Goal: Book appointment/travel/reservation

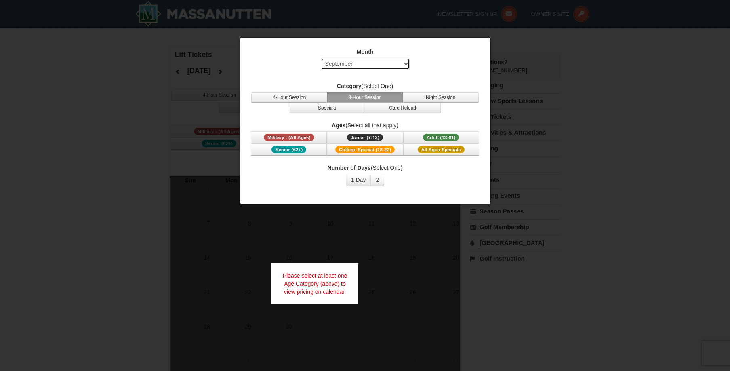
click at [405, 65] on select "Select September October November December January February March April May Jun…" at bounding box center [365, 64] width 89 height 12
select select "2"
click at [321, 58] on select "Select September October November December January February March April May Jun…" at bounding box center [365, 64] width 89 height 12
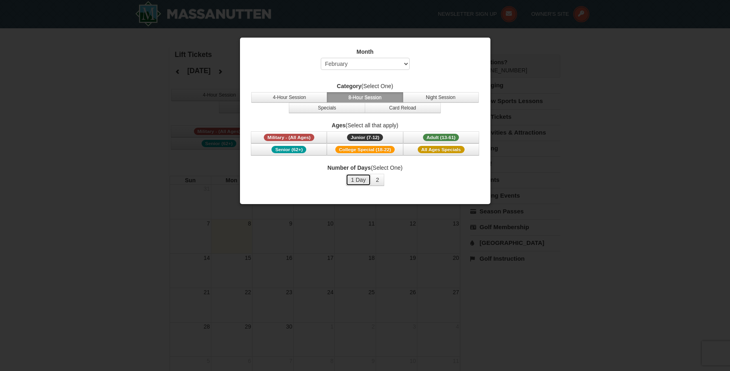
click at [357, 183] on button "1 Day" at bounding box center [358, 180] width 25 height 12
click at [424, 134] on span "Adult (13-61)" at bounding box center [441, 137] width 36 height 7
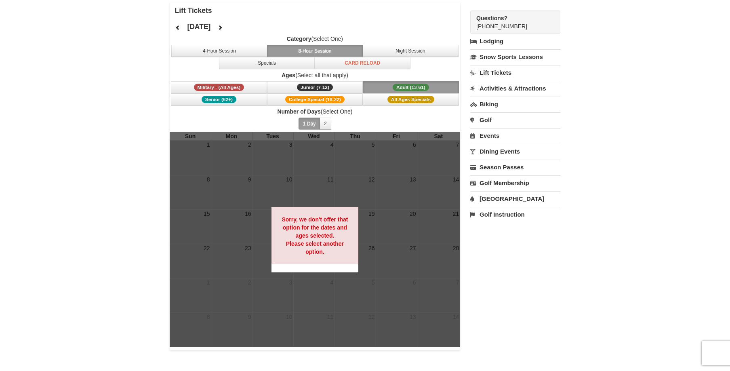
scroll to position [40, 0]
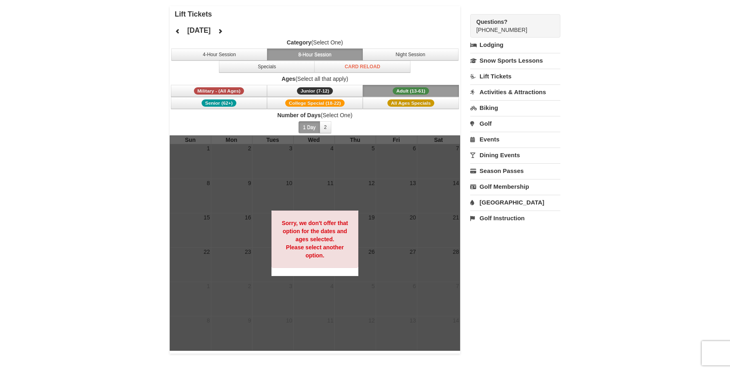
click at [340, 244] on strong "Sorry, we don't offer that option for the dates and ages selected. Please selec…" at bounding box center [314, 239] width 66 height 39
click at [325, 127] on button "2" at bounding box center [325, 127] width 12 height 12
click at [312, 127] on button "1 Day" at bounding box center [308, 127] width 21 height 12
click at [367, 66] on button "Card Reload" at bounding box center [362, 67] width 96 height 12
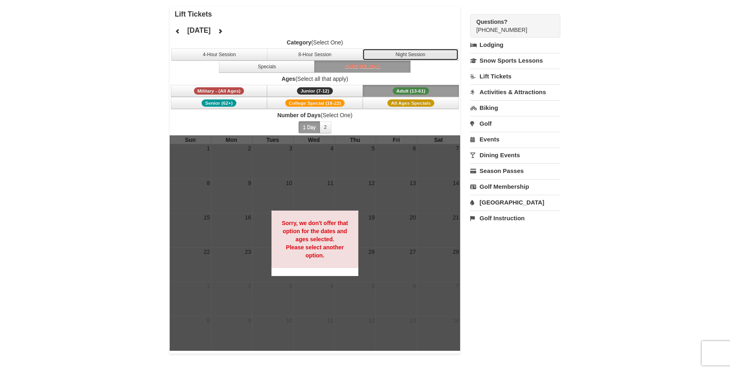
click at [399, 51] on button "Night Session" at bounding box center [410, 54] width 96 height 12
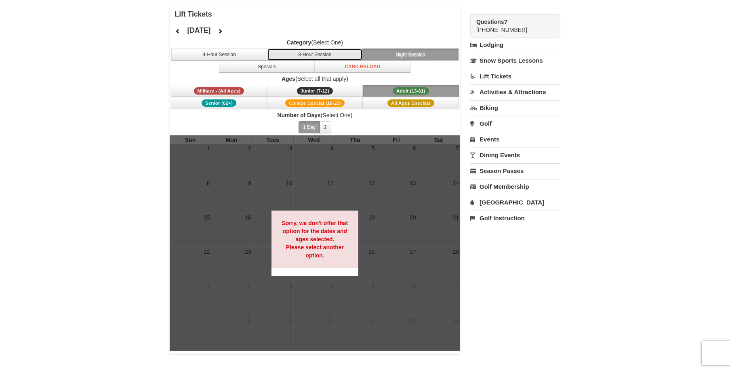
click at [328, 55] on button "8-Hour Session" at bounding box center [315, 54] width 96 height 12
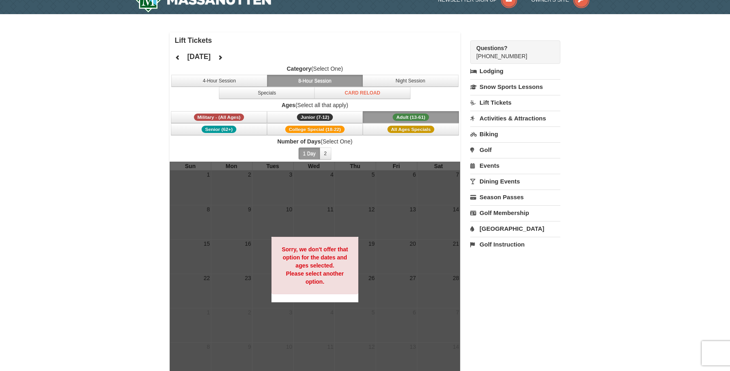
scroll to position [0, 0]
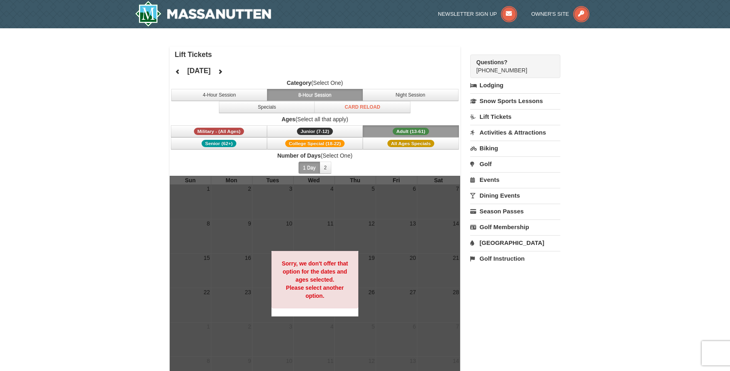
click at [490, 116] on link "Lift Tickets" at bounding box center [515, 116] width 90 height 15
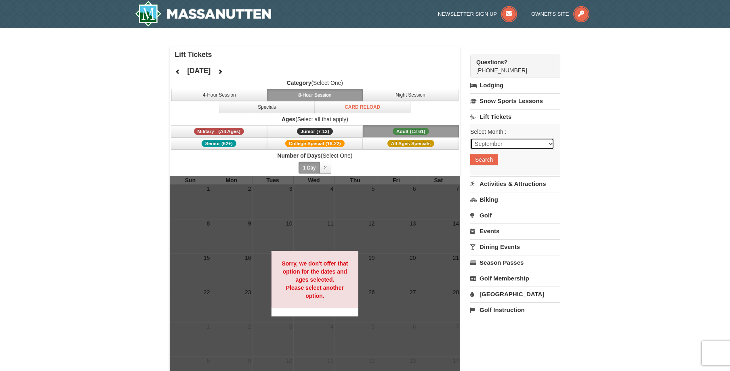
click at [516, 143] on select "September October November December January February March April May June July …" at bounding box center [512, 144] width 84 height 12
select select "2"
click at [470, 138] on select "September October November December January February March April May June July …" at bounding box center [512, 144] width 84 height 12
click at [489, 159] on button "Search" at bounding box center [483, 159] width 27 height 11
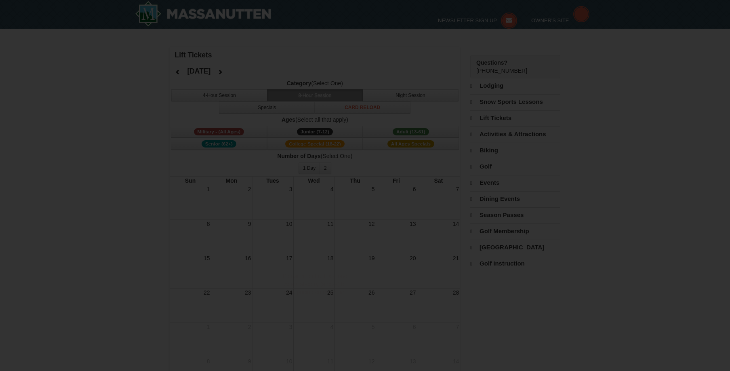
select select "2"
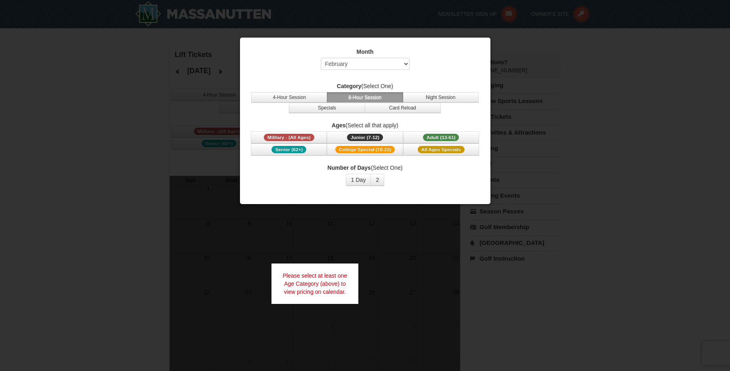
click at [136, 122] on div at bounding box center [365, 185] width 730 height 371
click at [370, 96] on button "8-Hour Session" at bounding box center [365, 97] width 76 height 10
click at [448, 136] on span "Adult (13-61)" at bounding box center [441, 137] width 36 height 7
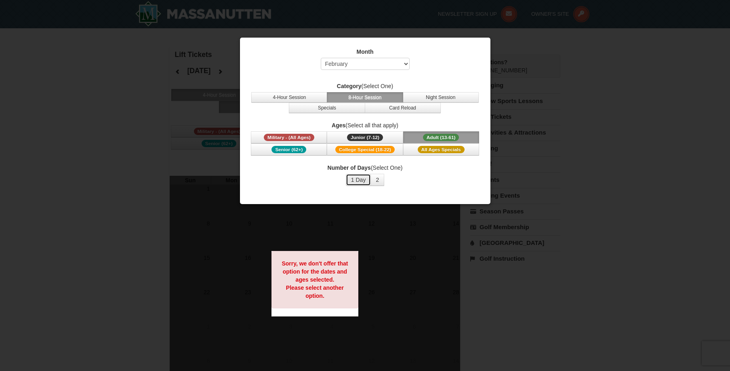
click at [357, 179] on button "1 Day" at bounding box center [358, 180] width 25 height 12
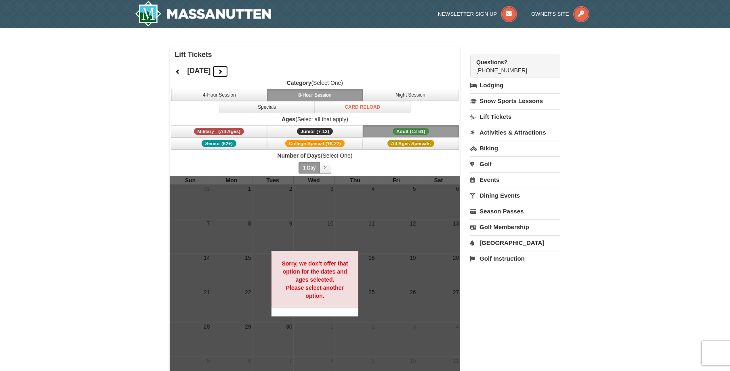
click at [223, 71] on icon at bounding box center [220, 72] width 6 height 6
click at [223, 70] on icon at bounding box center [220, 72] width 6 height 6
click at [212, 70] on span "November 2025" at bounding box center [199, 71] width 25 height 6
click at [223, 71] on icon at bounding box center [220, 72] width 6 height 6
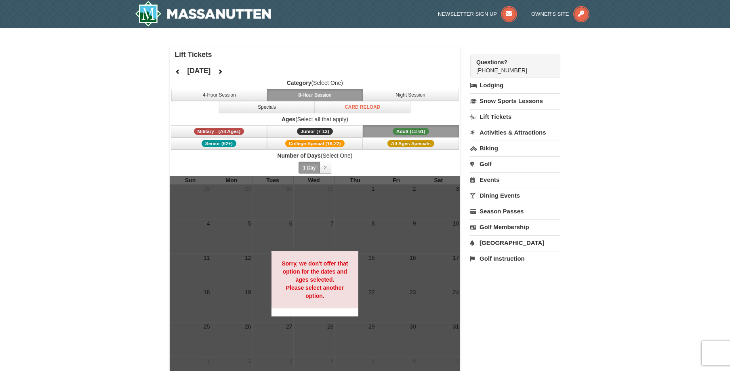
click at [309, 168] on button "1 Day" at bounding box center [308, 168] width 21 height 12
click at [388, 131] on button "Adult (13-61) (13 - 61)" at bounding box center [411, 131] width 96 height 12
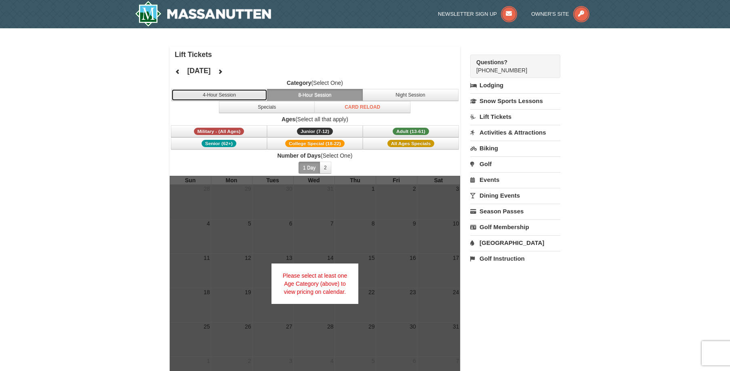
click at [232, 93] on button "4-Hour Session" at bounding box center [219, 95] width 96 height 12
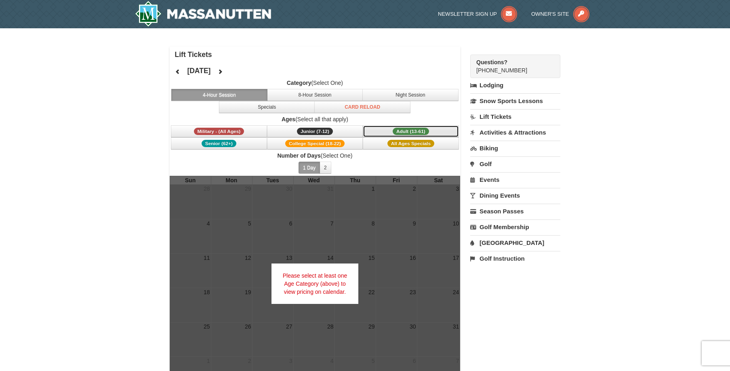
click at [402, 131] on span "Adult (13-61)" at bounding box center [410, 131] width 36 height 7
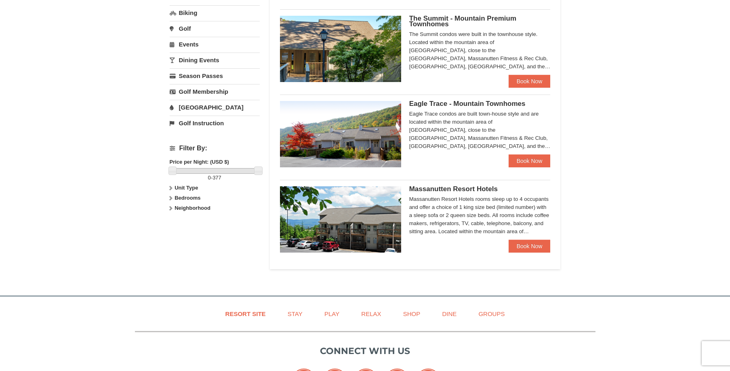
scroll to position [242, 0]
click at [425, 189] on span "Massanutten Resort Hotels" at bounding box center [453, 189] width 88 height 8
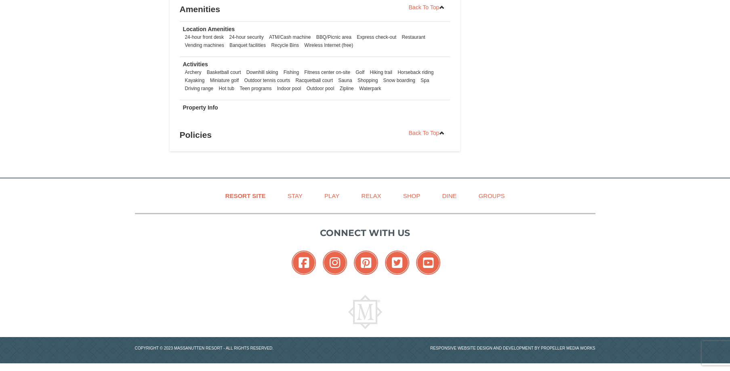
scroll to position [831, 0]
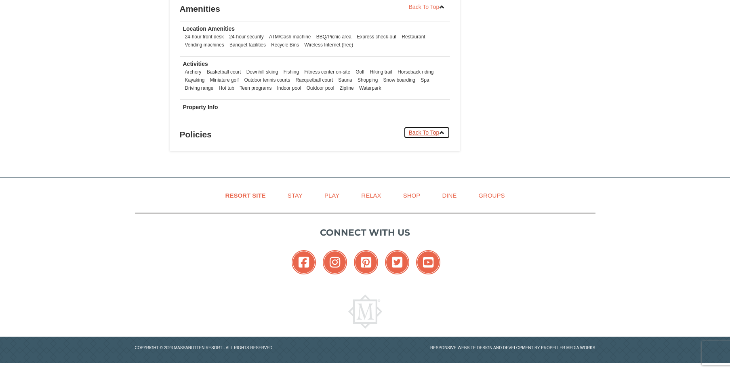
click at [441, 133] on icon at bounding box center [442, 133] width 6 height 6
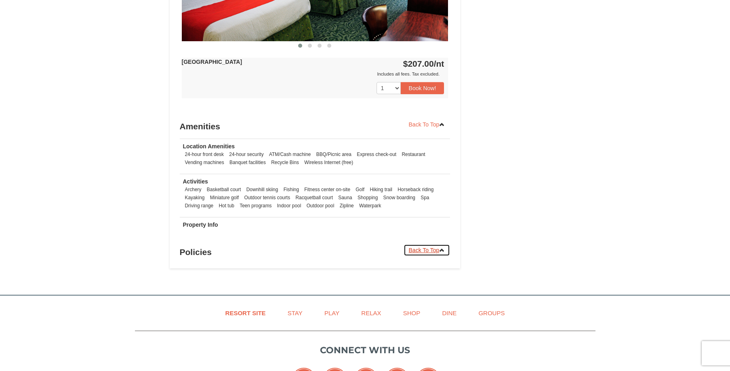
scroll to position [733, 0]
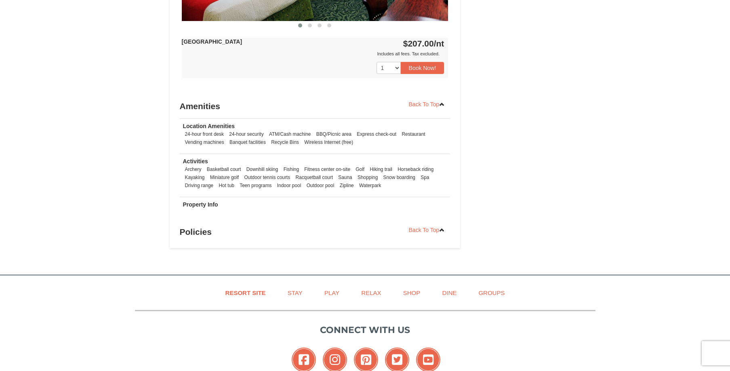
click at [201, 233] on h3 "Policies" at bounding box center [315, 232] width 271 height 16
click at [214, 206] on strong "Property Info" at bounding box center [200, 204] width 35 height 6
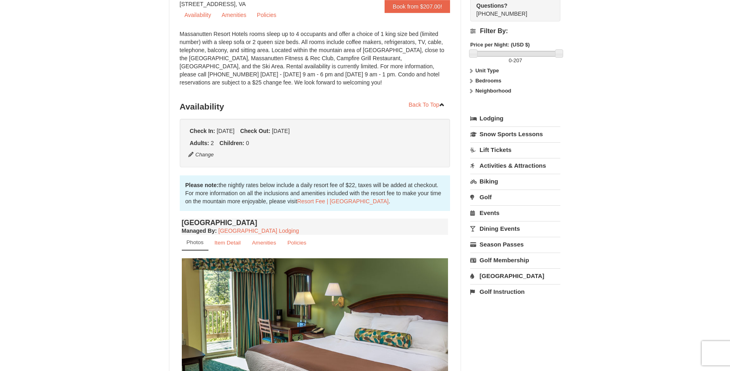
scroll to position [208, 0]
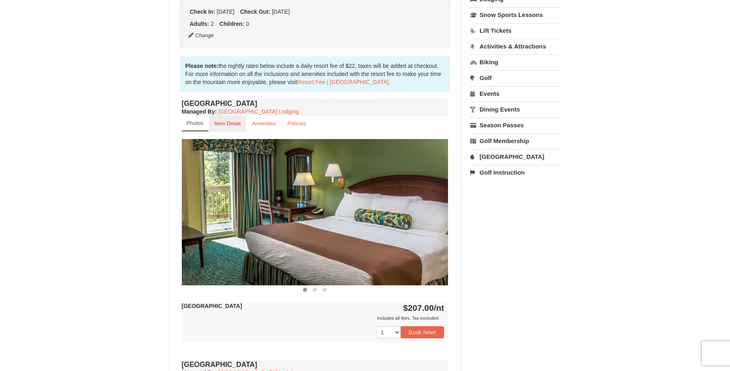
click at [228, 126] on link "Item Detail" at bounding box center [227, 123] width 37 height 16
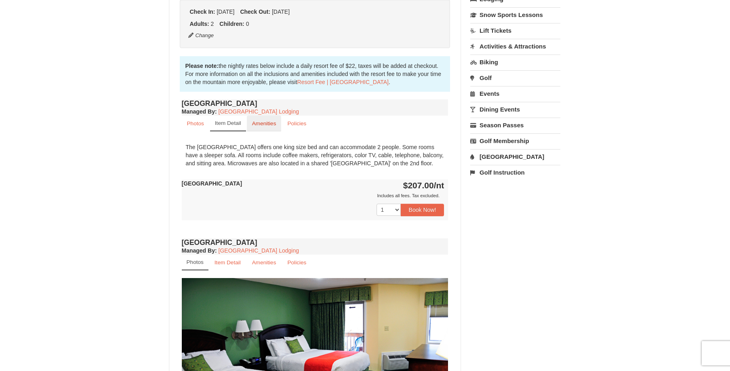
click at [270, 123] on small "Amenities" at bounding box center [264, 123] width 24 height 6
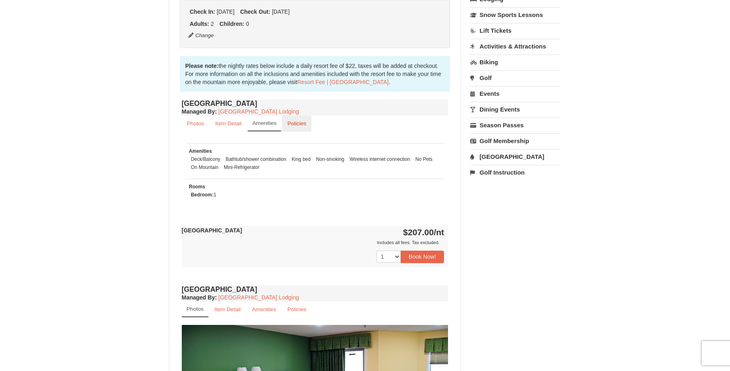
click at [291, 125] on small "Policies" at bounding box center [296, 123] width 19 height 6
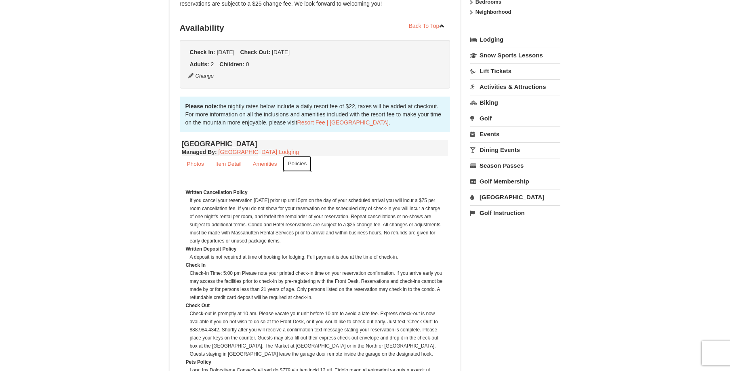
scroll to position [0, 0]
